Goal: Find specific page/section: Find specific page/section

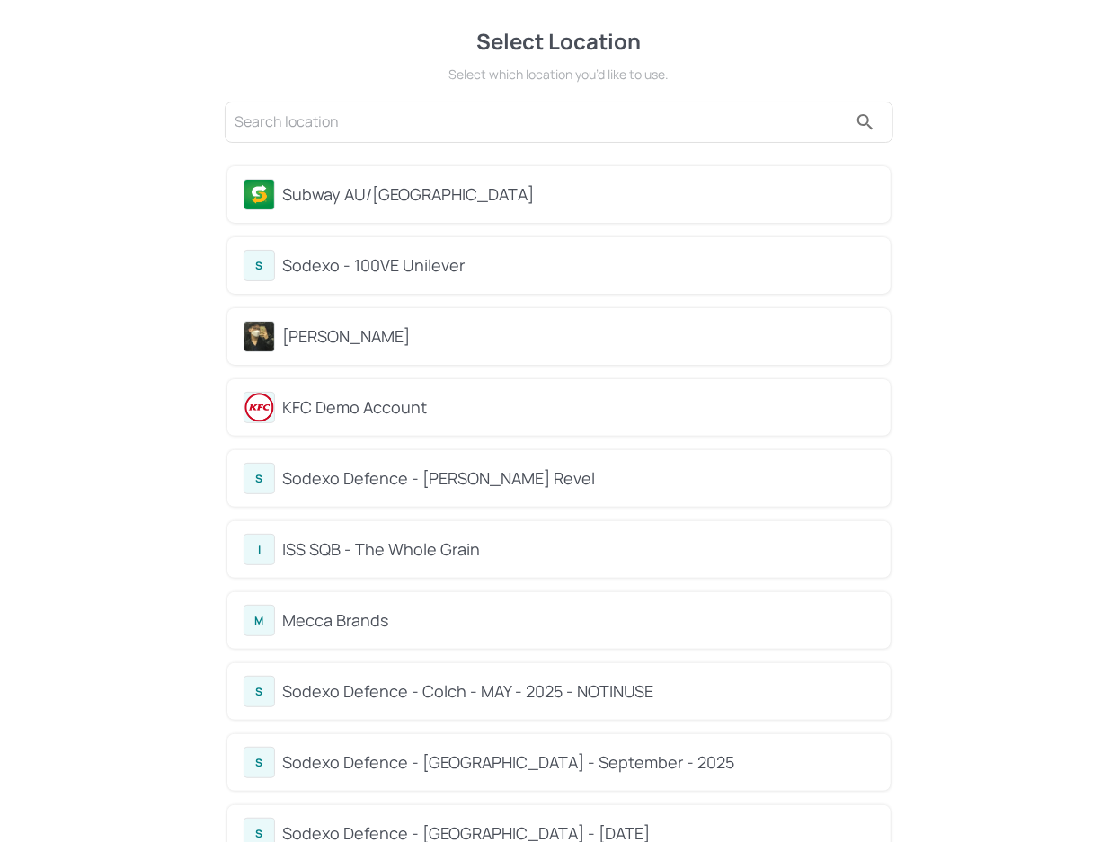
click at [374, 186] on div "Subway AU/[GEOGRAPHIC_DATA]" at bounding box center [578, 194] width 592 height 24
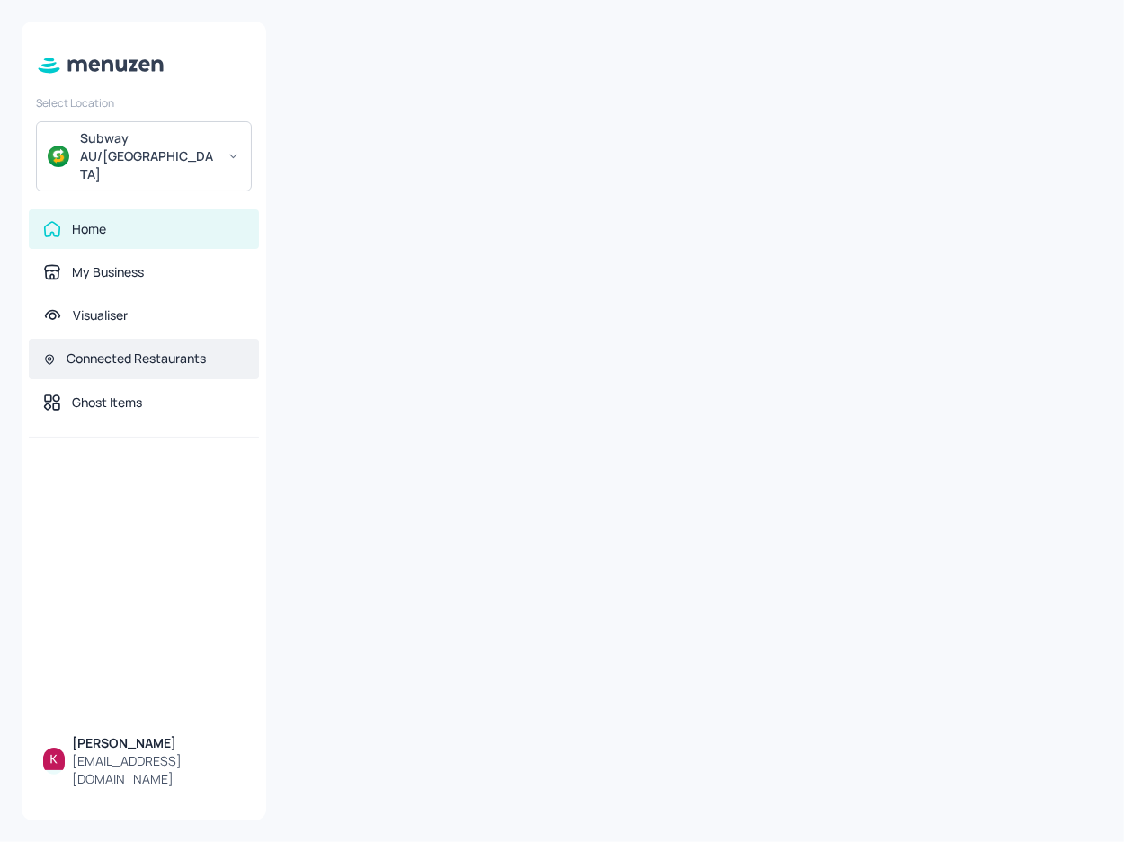
click at [146, 350] on div "Connected Restaurants" at bounding box center [136, 359] width 139 height 18
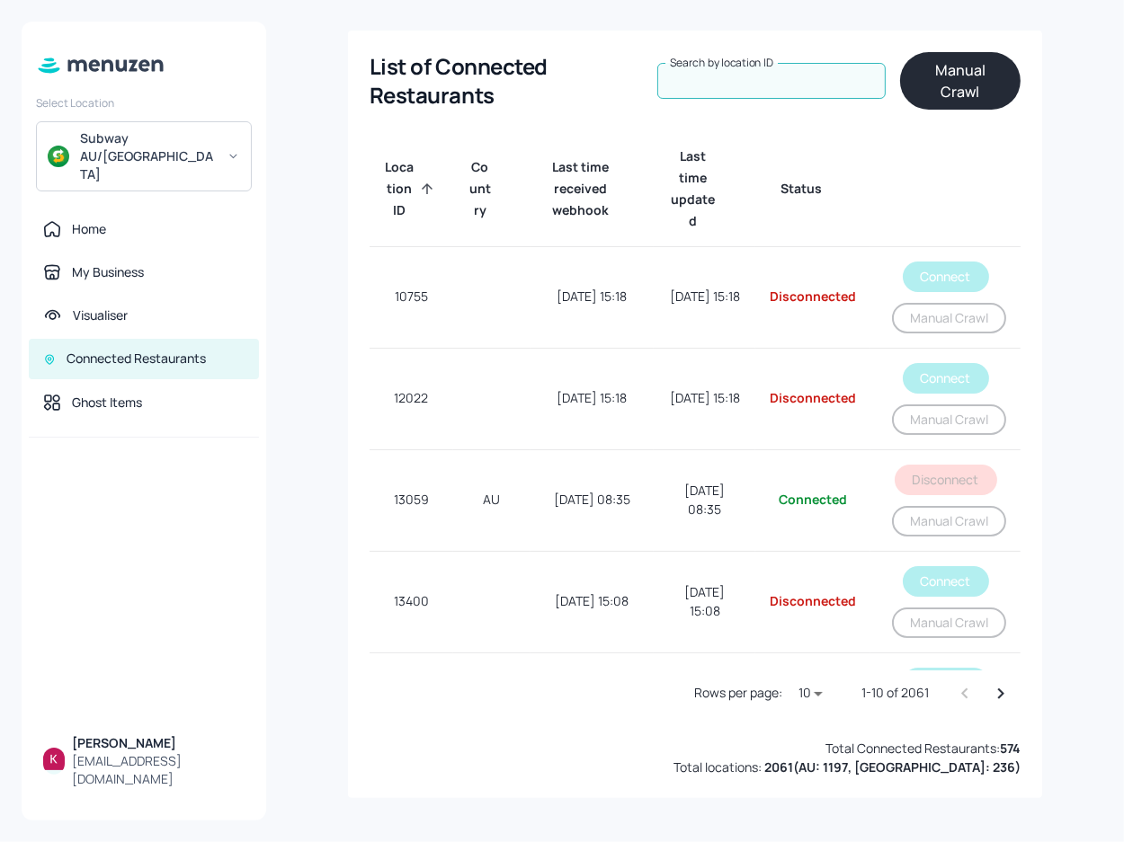
click at [793, 81] on input "Search by location ID" at bounding box center [771, 81] width 228 height 36
paste input "32217"
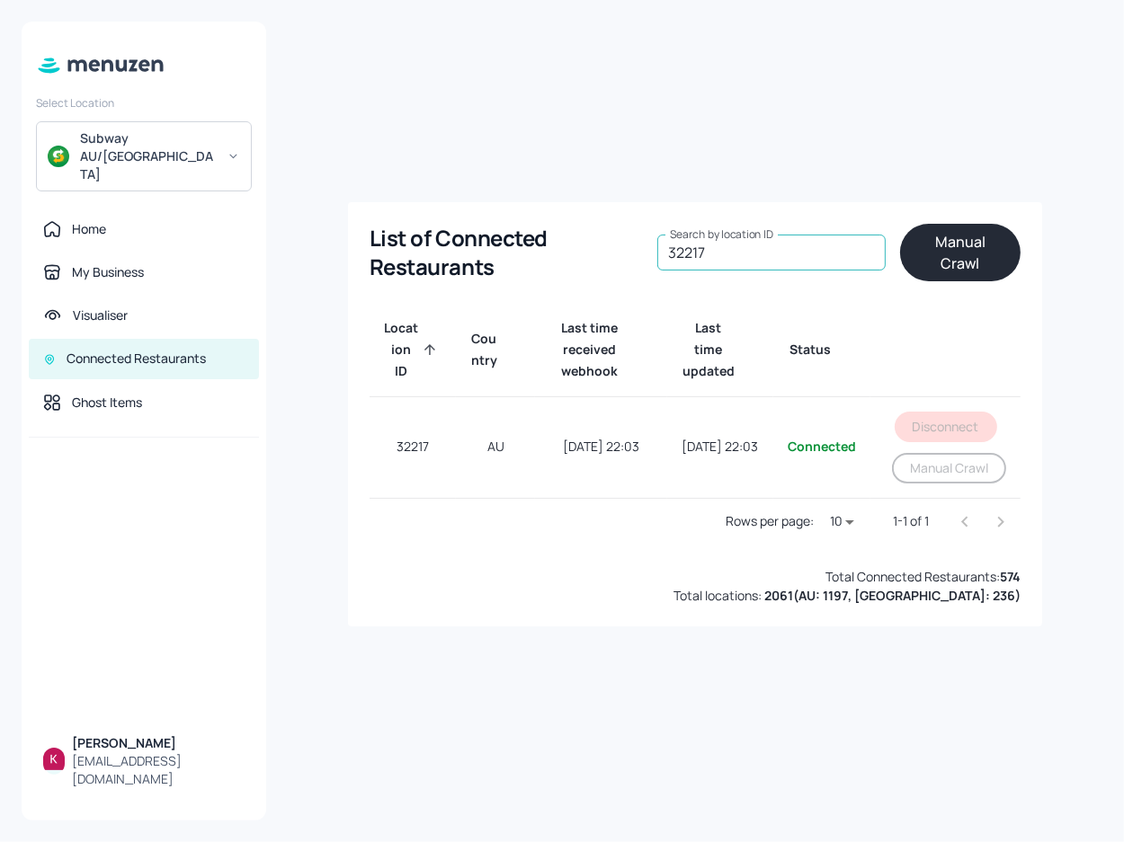
click at [735, 253] on input "32217" at bounding box center [771, 253] width 228 height 36
paste input "43923"
click at [751, 264] on input "43923" at bounding box center [771, 253] width 228 height 36
paste input "54701"
click at [752, 257] on input "54701" at bounding box center [771, 253] width 228 height 36
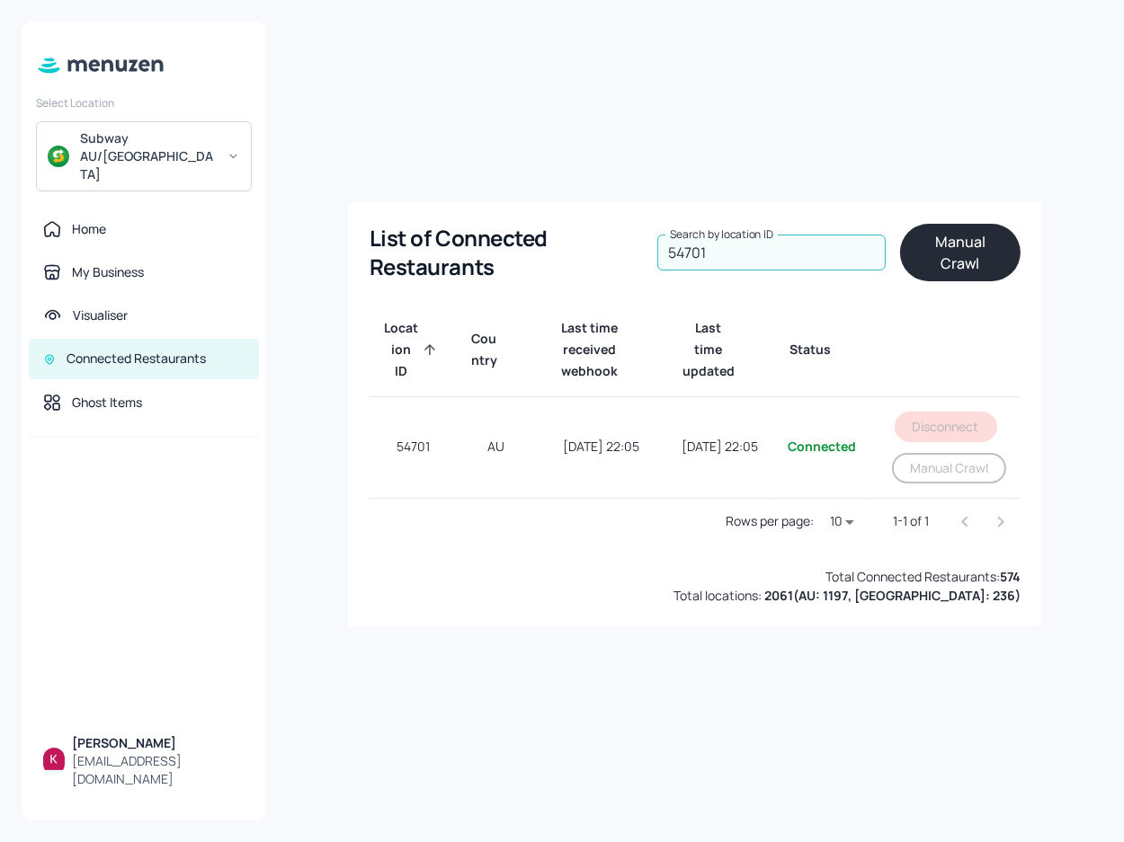
paste input "072"
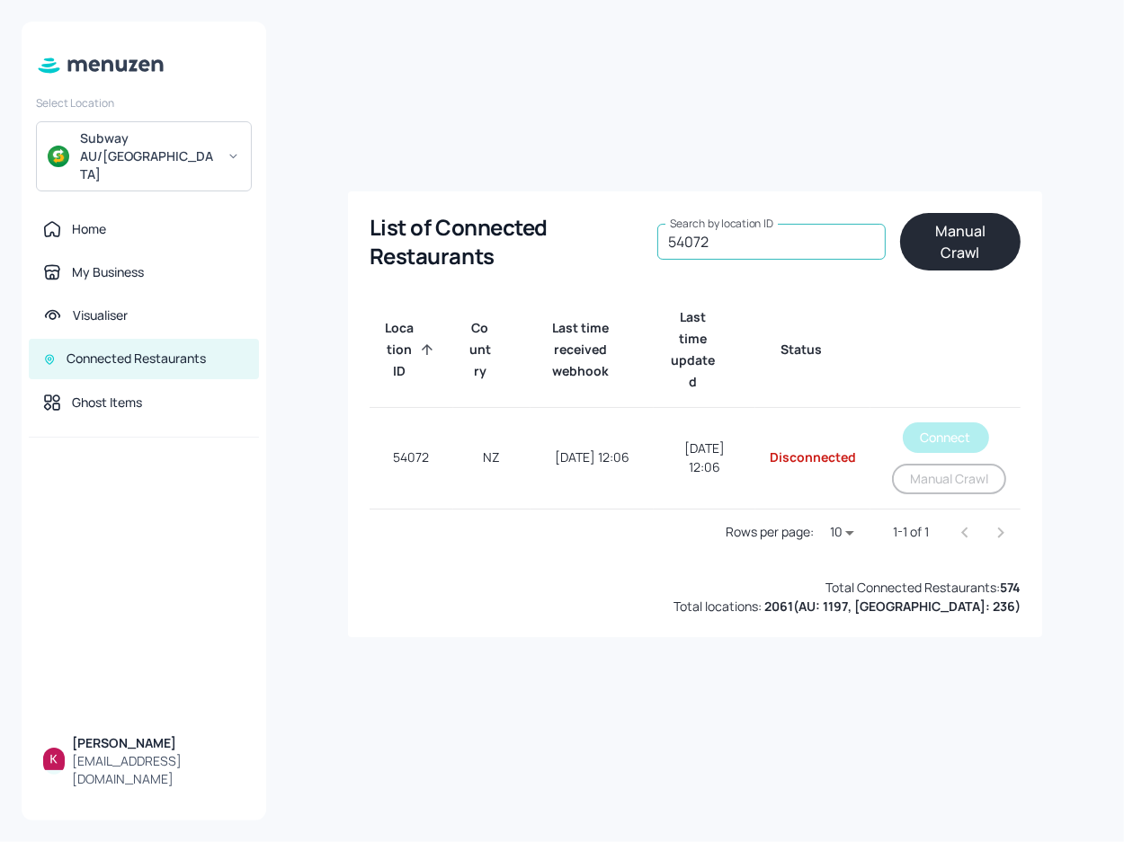
click at [762, 248] on input "54072" at bounding box center [771, 242] width 228 height 36
paste input "30635"
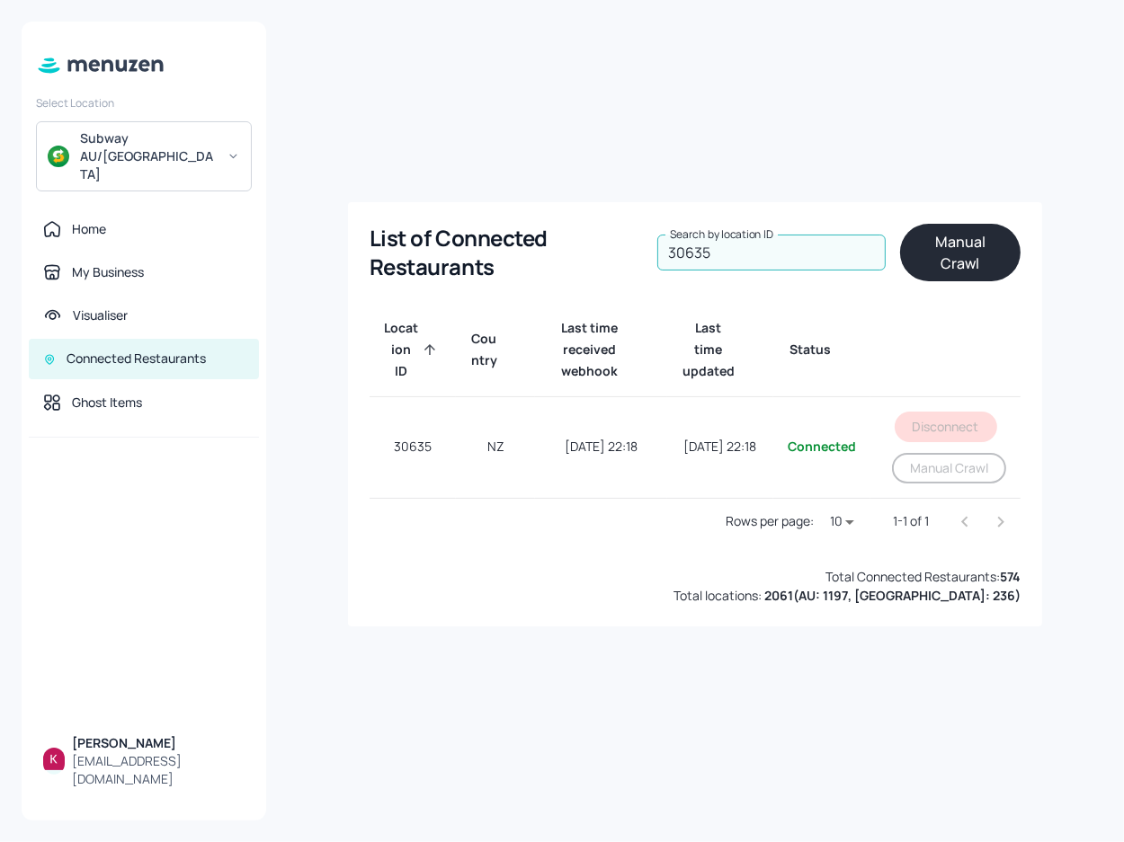
type input "30635"
